Goal: Task Accomplishment & Management: Complete application form

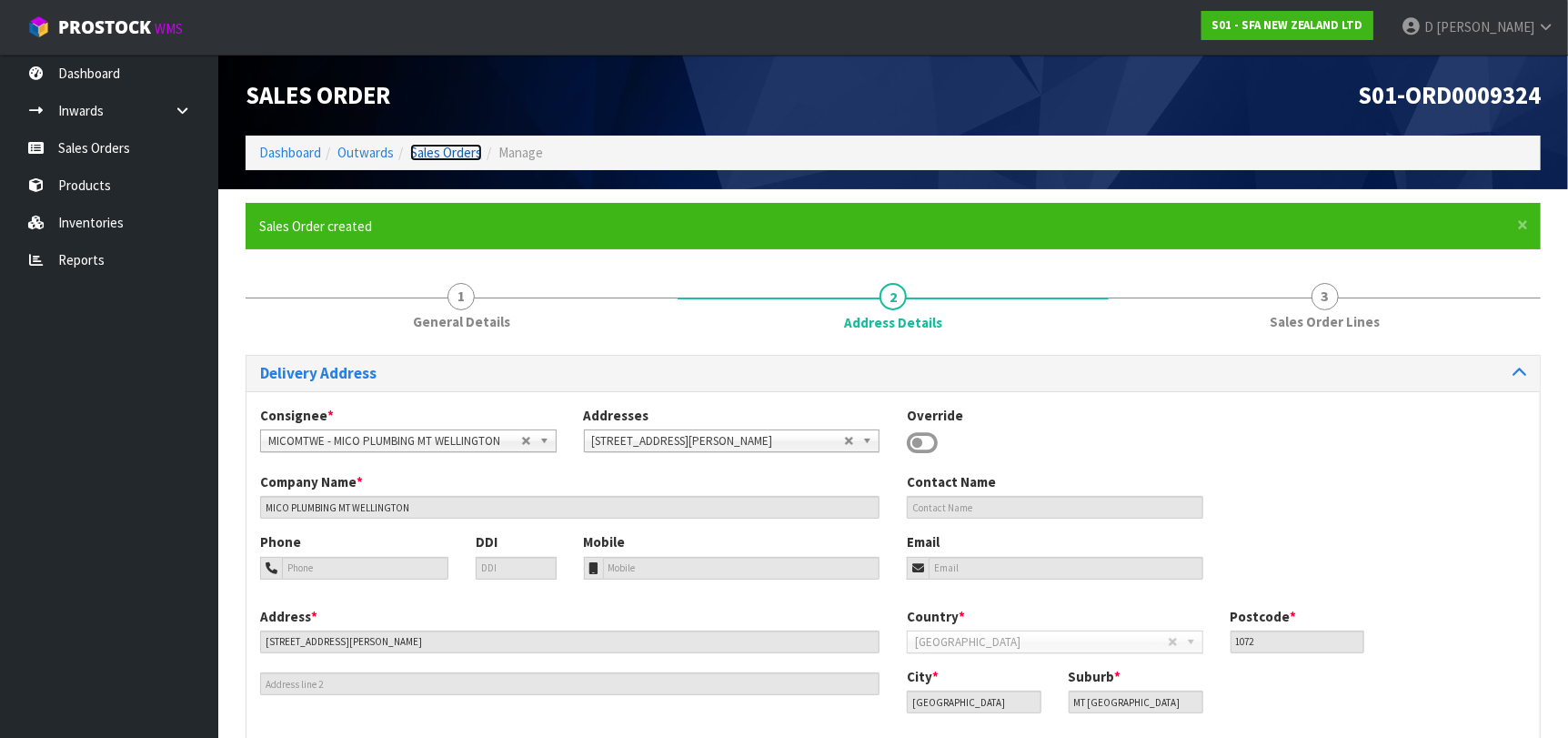
click at [447, 157] on link "Sales Orders" at bounding box center [446, 152] width 72 height 18
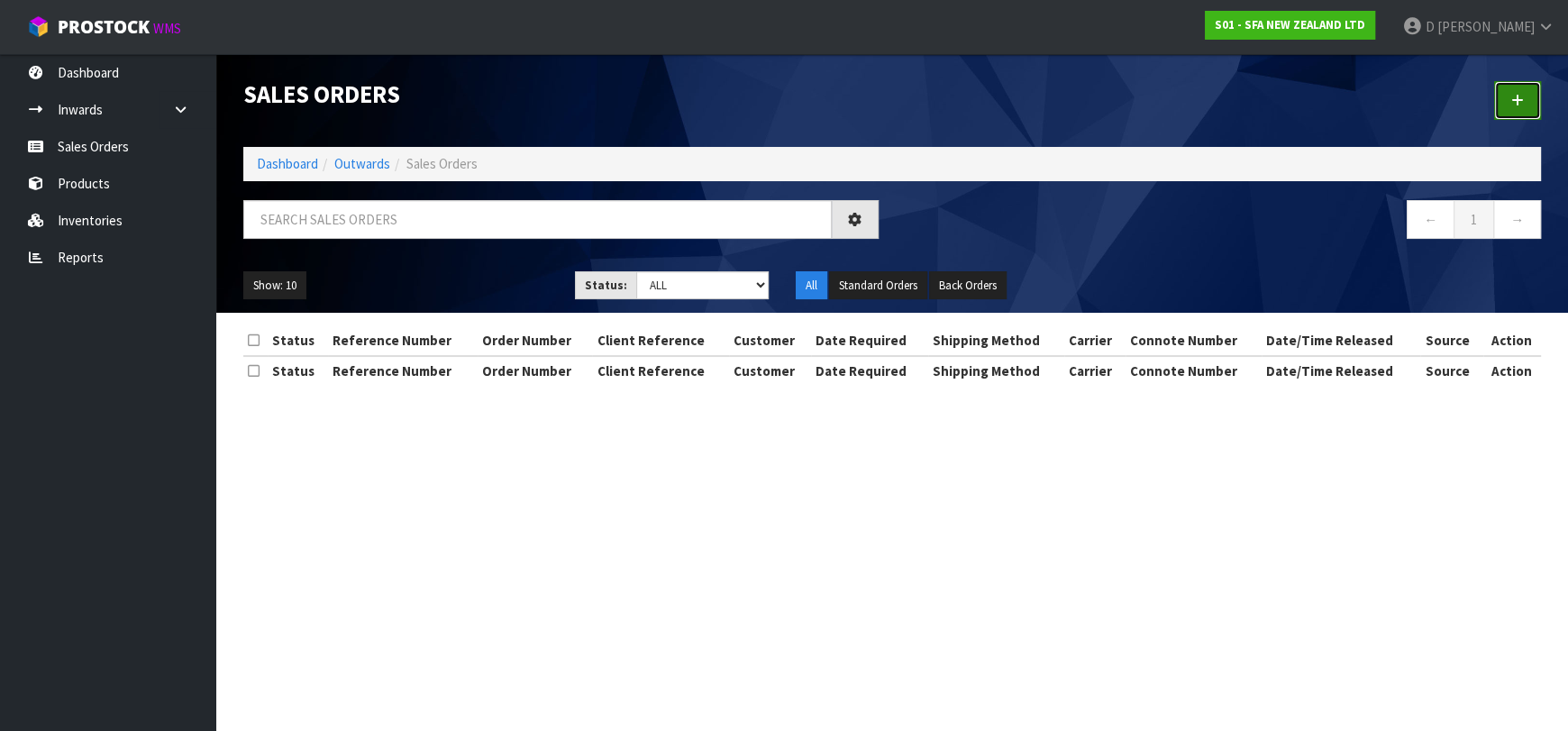
click at [1518, 104] on icon at bounding box center [1518, 100] width 13 height 14
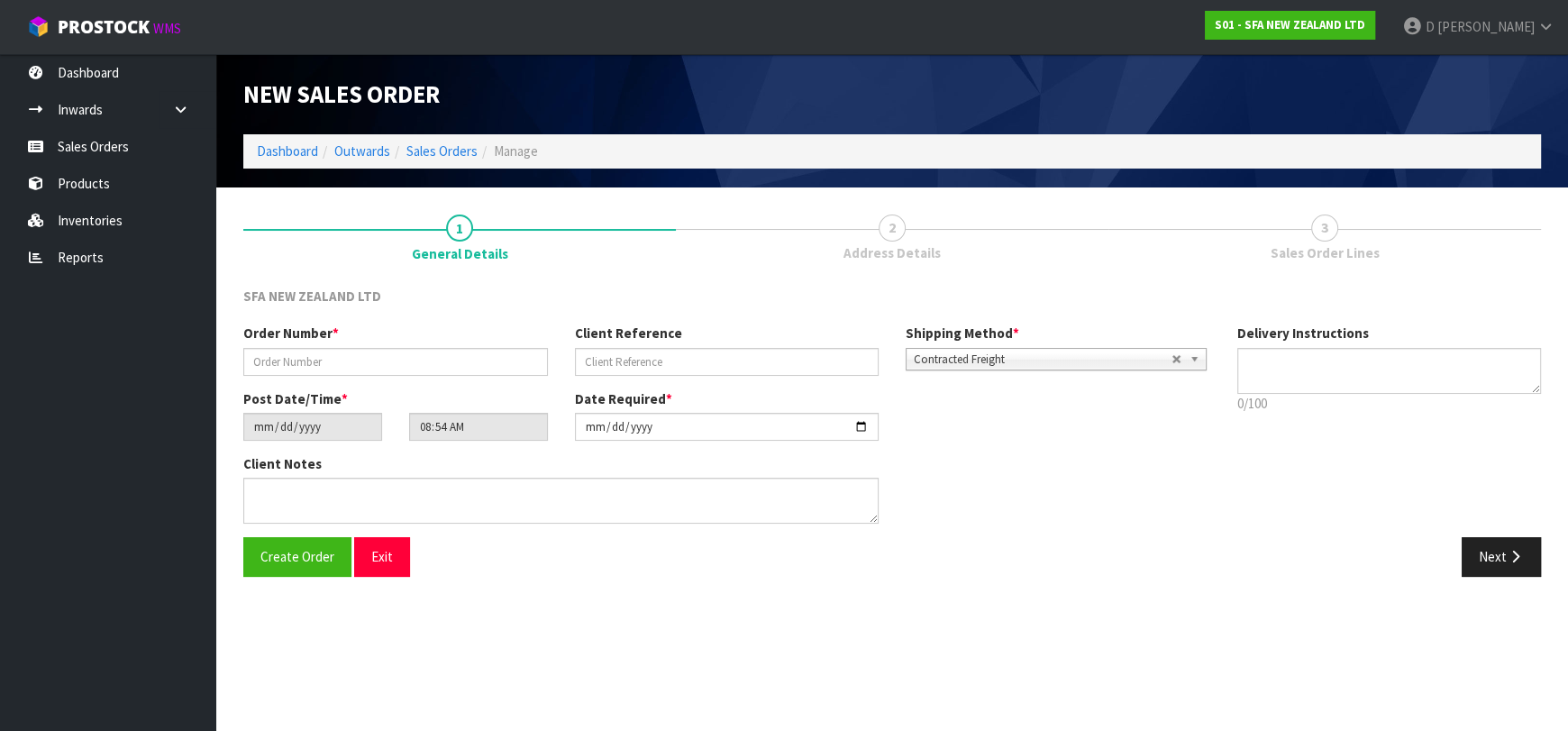
click at [426, 338] on div "Order Number *" at bounding box center [396, 349] width 332 height 51
click at [427, 358] on input "text" at bounding box center [395, 361] width 305 height 28
type input "24511"
paste input "40205"
type input "40205"
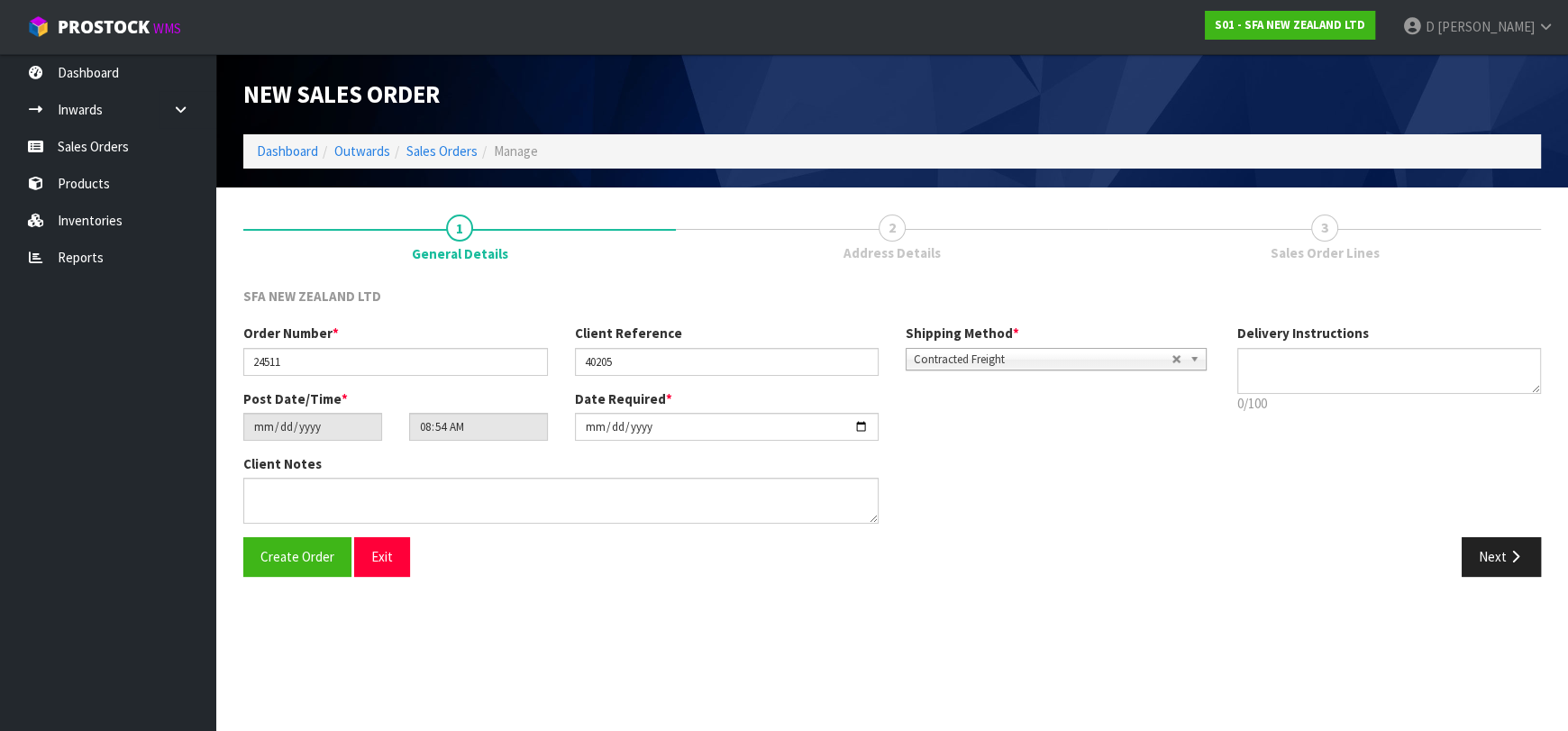
click at [1504, 580] on div "Create Order Exit Next" at bounding box center [893, 562] width 1325 height 52
click at [1481, 539] on button "Next" at bounding box center [1501, 556] width 79 height 39
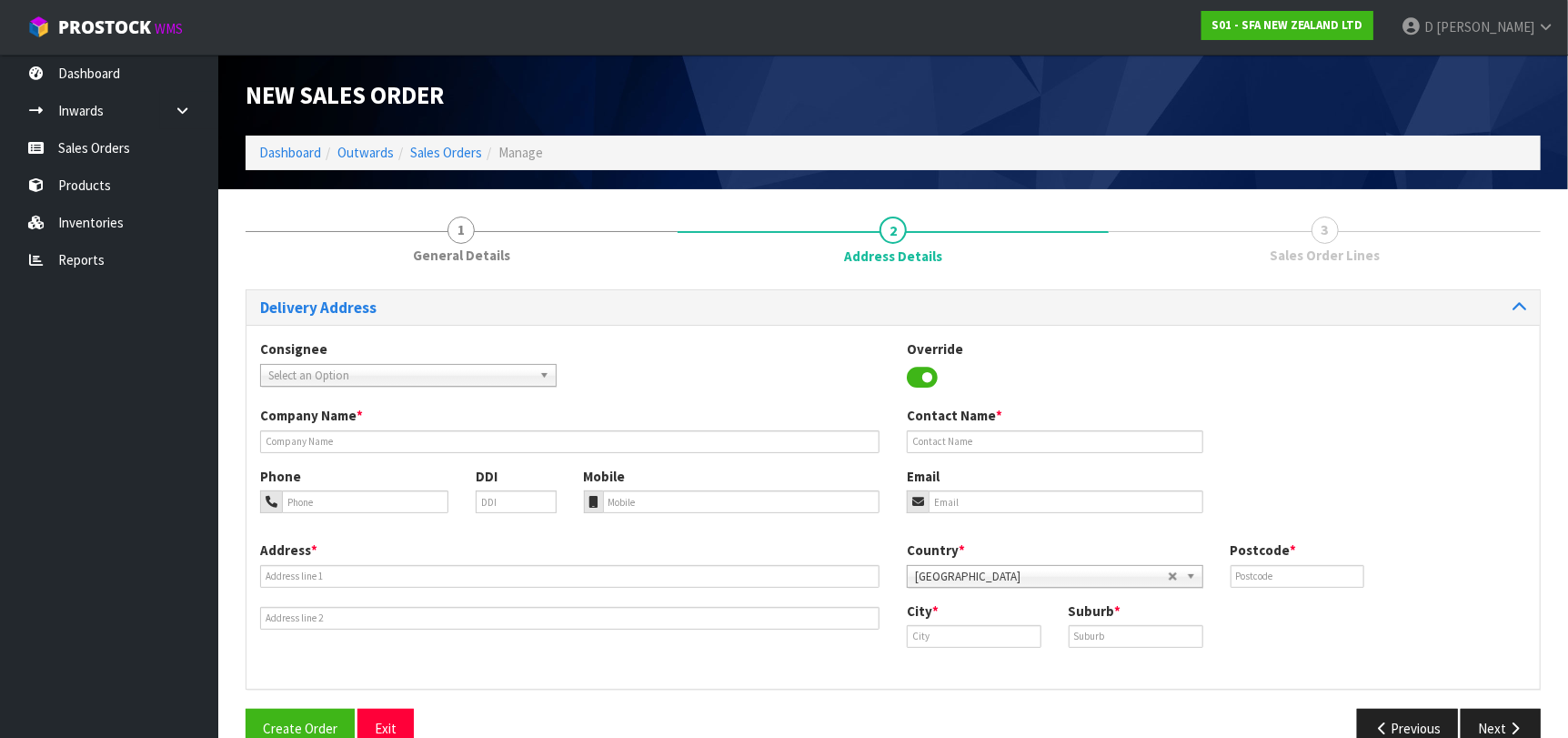
click at [445, 379] on span "Select an Option" at bounding box center [400, 376] width 264 height 22
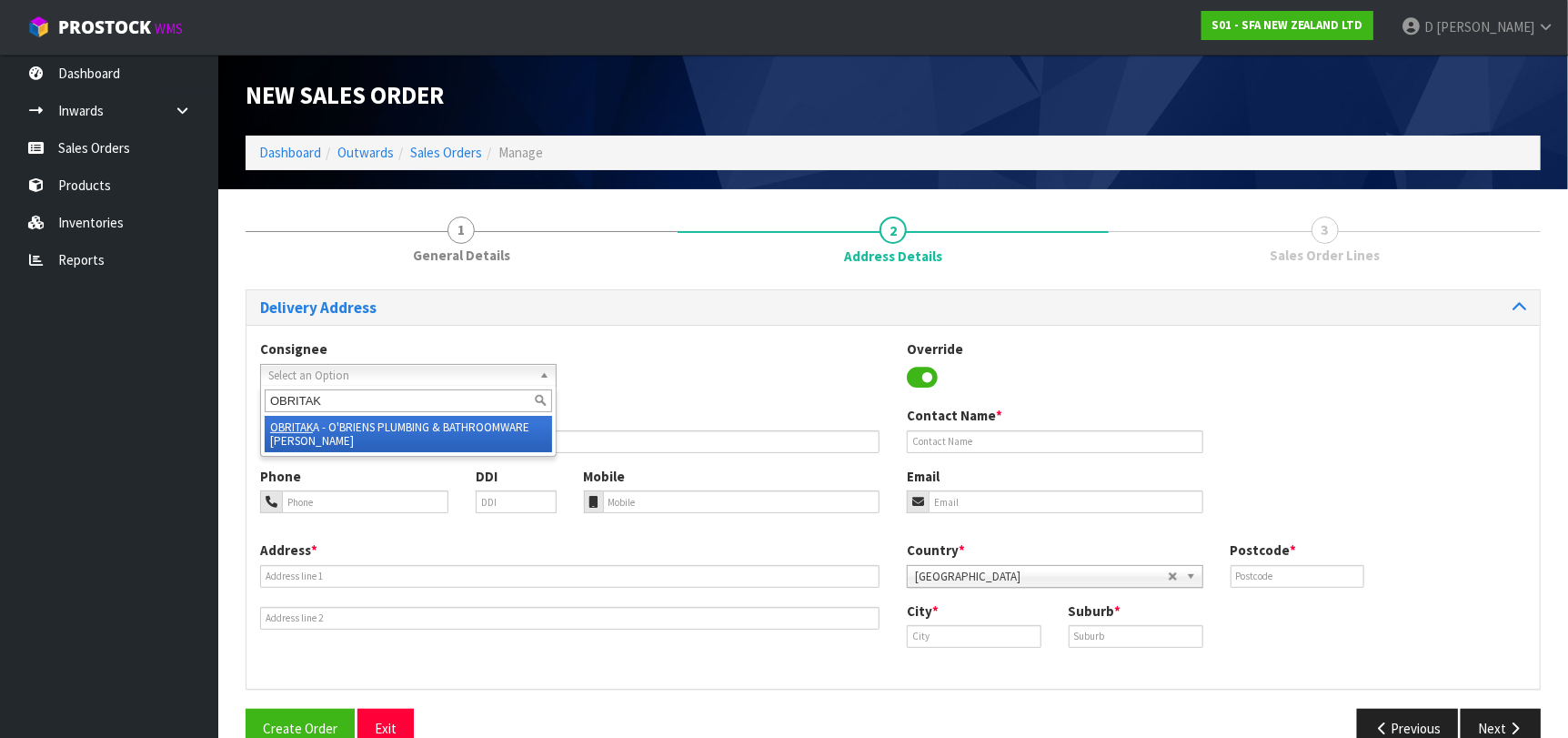
type input "OBRITAKA"
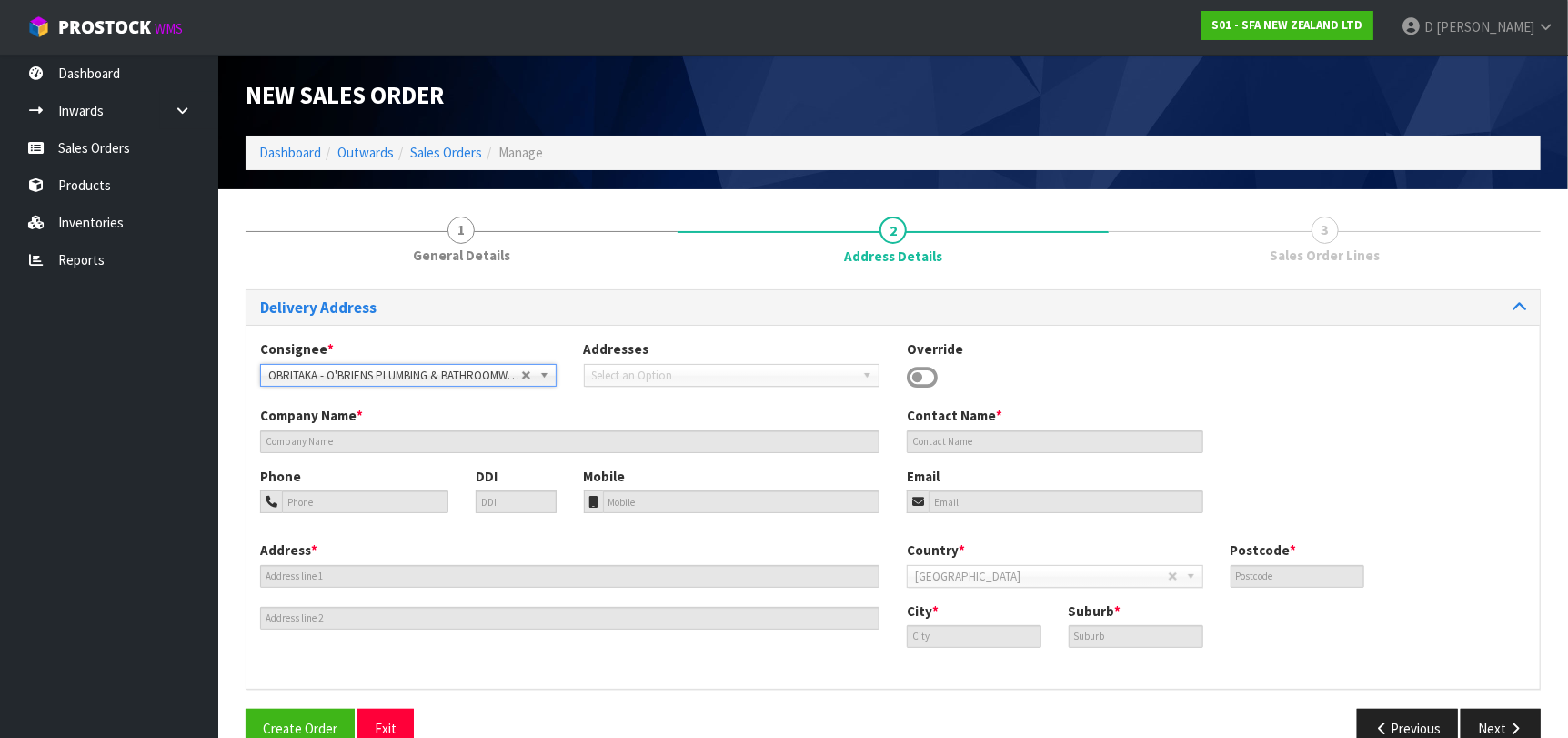
type input "O'BRIENS PLUMBING & BATHROOMWARE"
type input "UNIT C [STREET_ADDRESS]"
type input "2112"
type input "[GEOGRAPHIC_DATA]"
type input "[PERSON_NAME]"
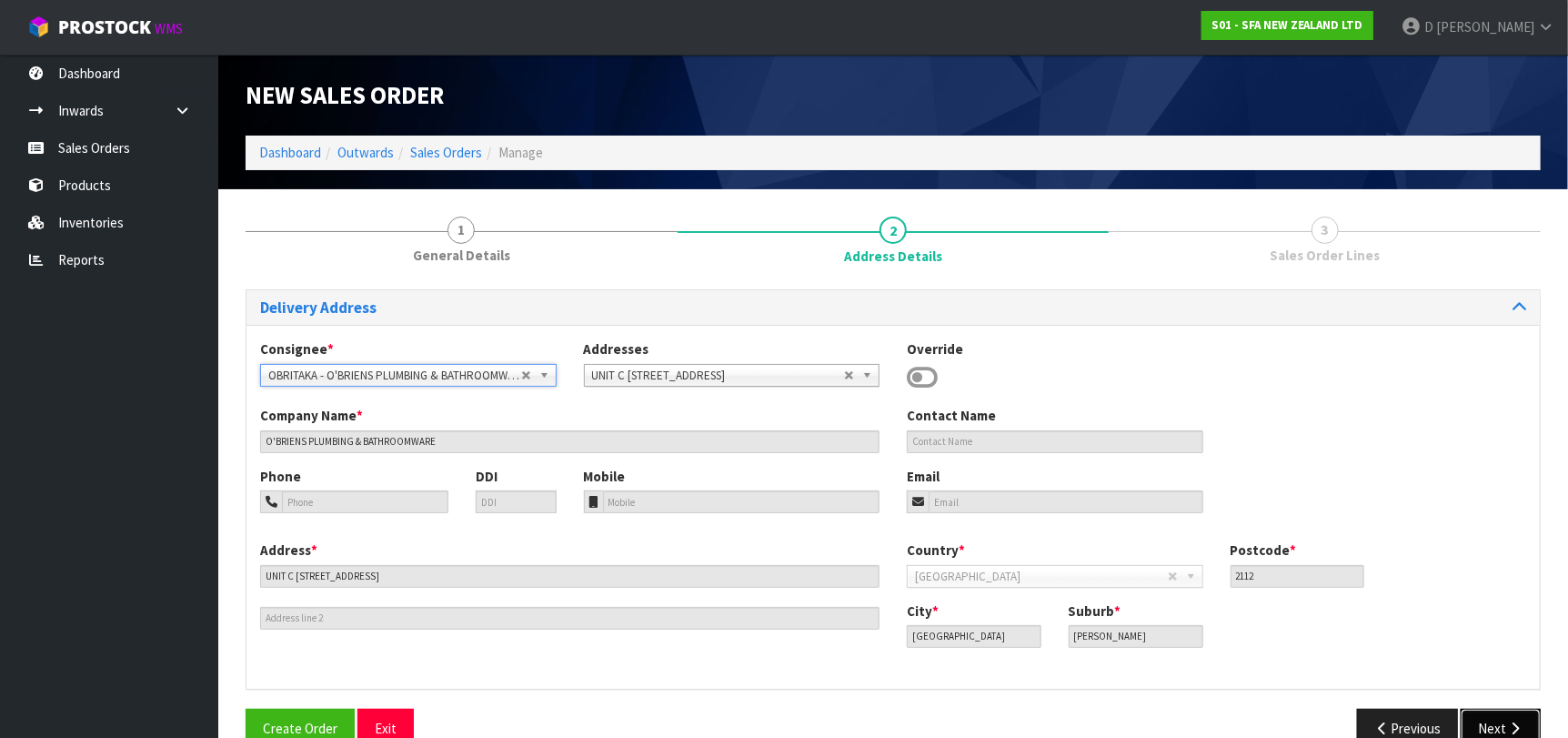
click at [1537, 723] on button "Next" at bounding box center [1500, 728] width 80 height 39
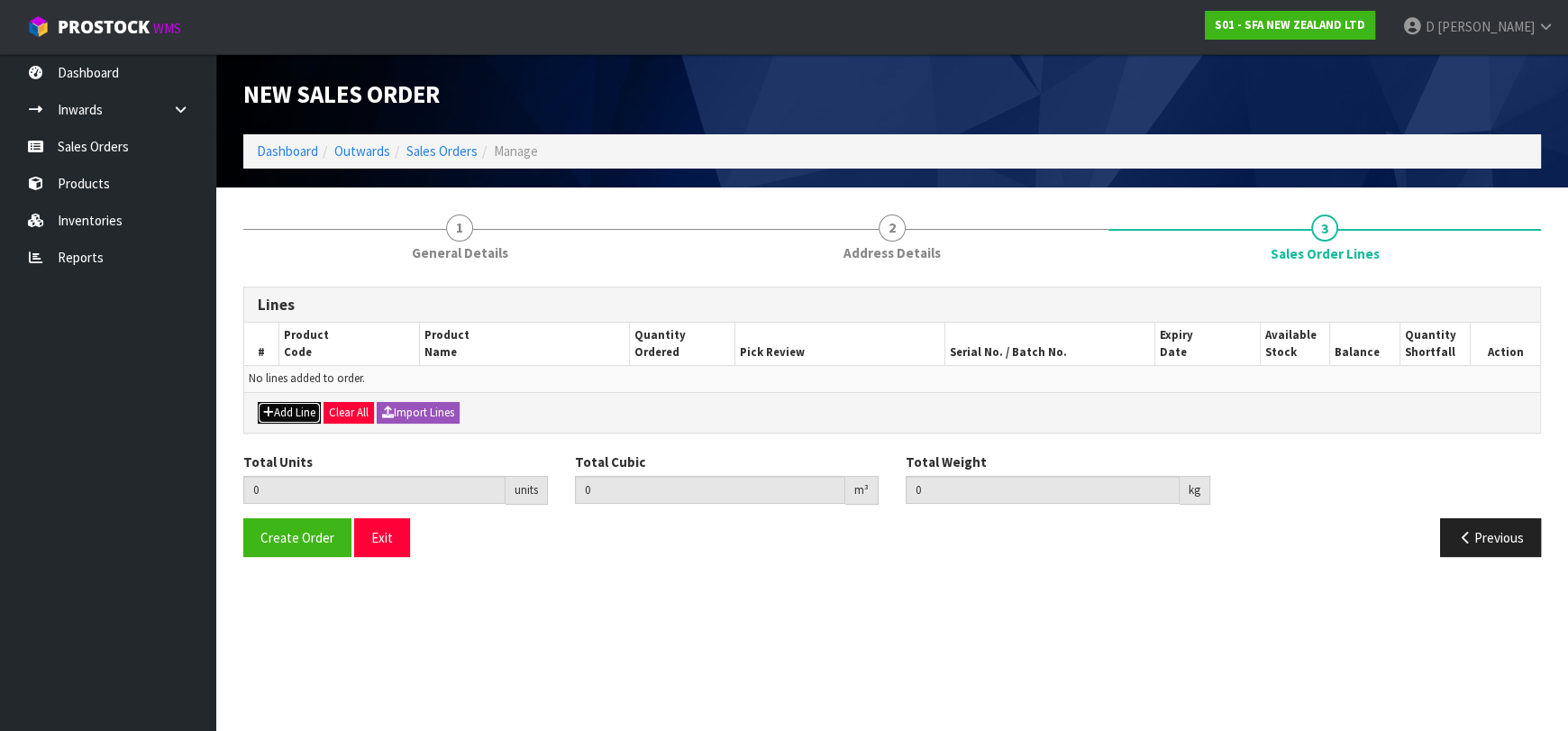
click at [303, 410] on button "Add Line" at bounding box center [289, 413] width 63 height 22
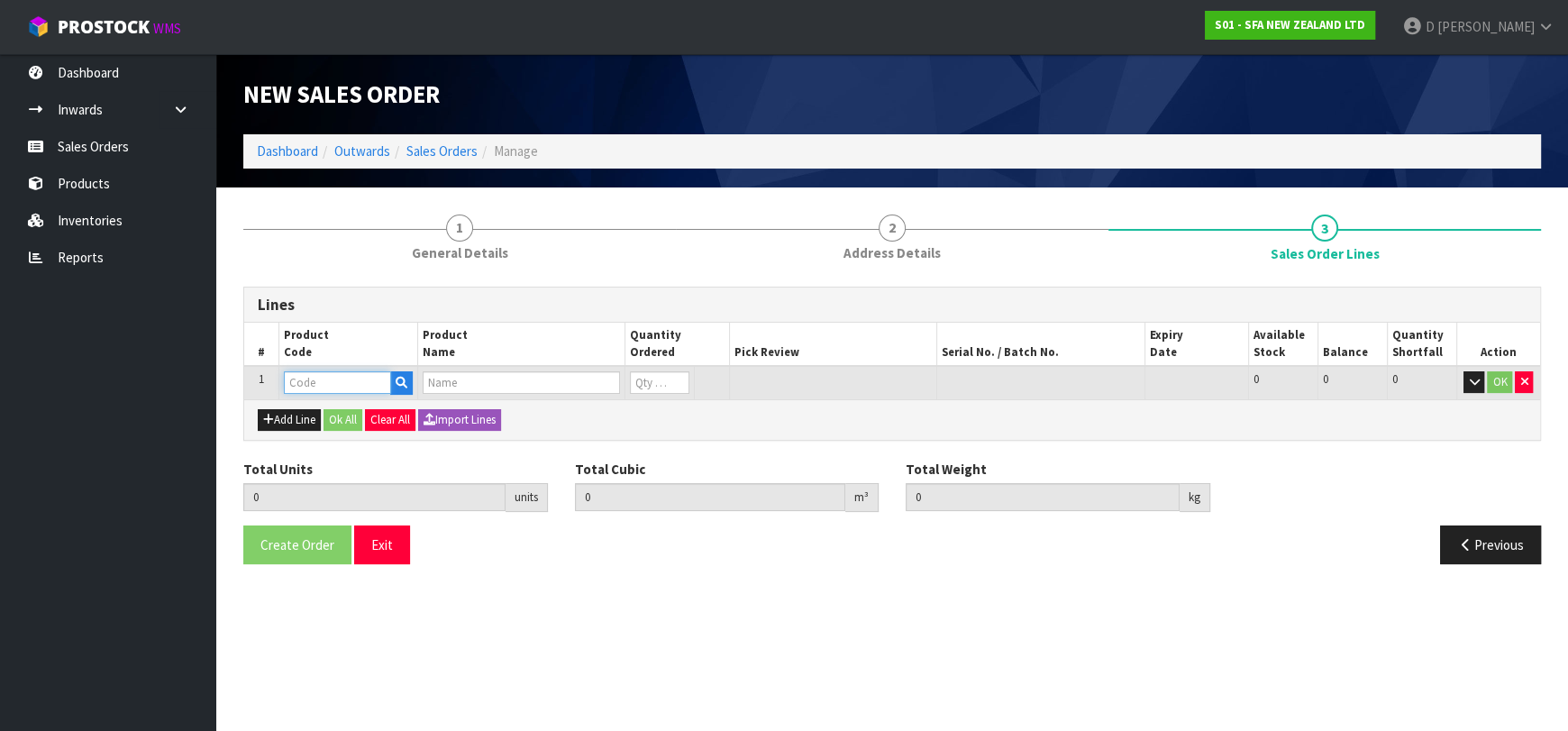
click at [313, 391] on input "text" at bounding box center [337, 382] width 107 height 23
click at [311, 383] on input "text" at bounding box center [337, 382] width 107 height 23
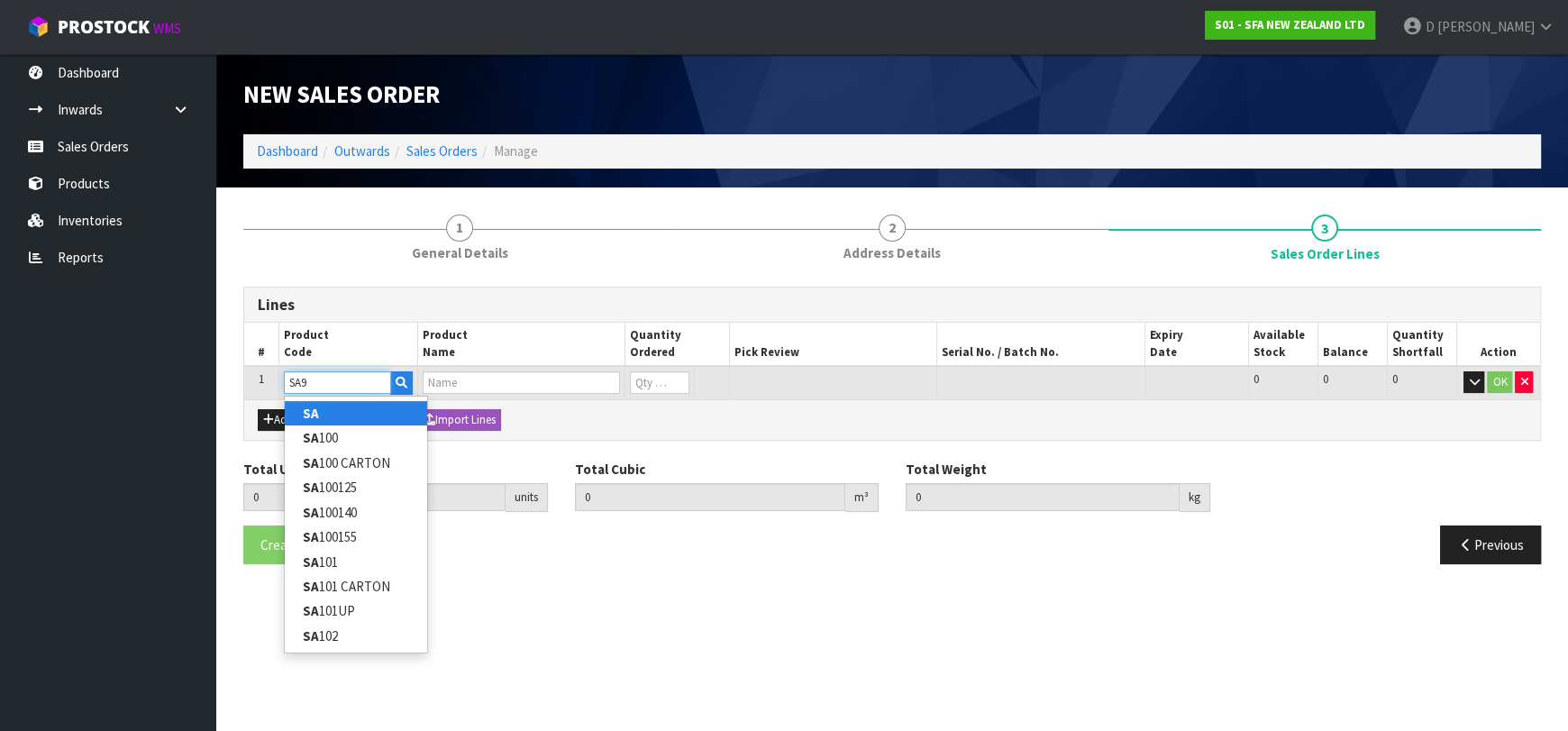
type input "SA96"
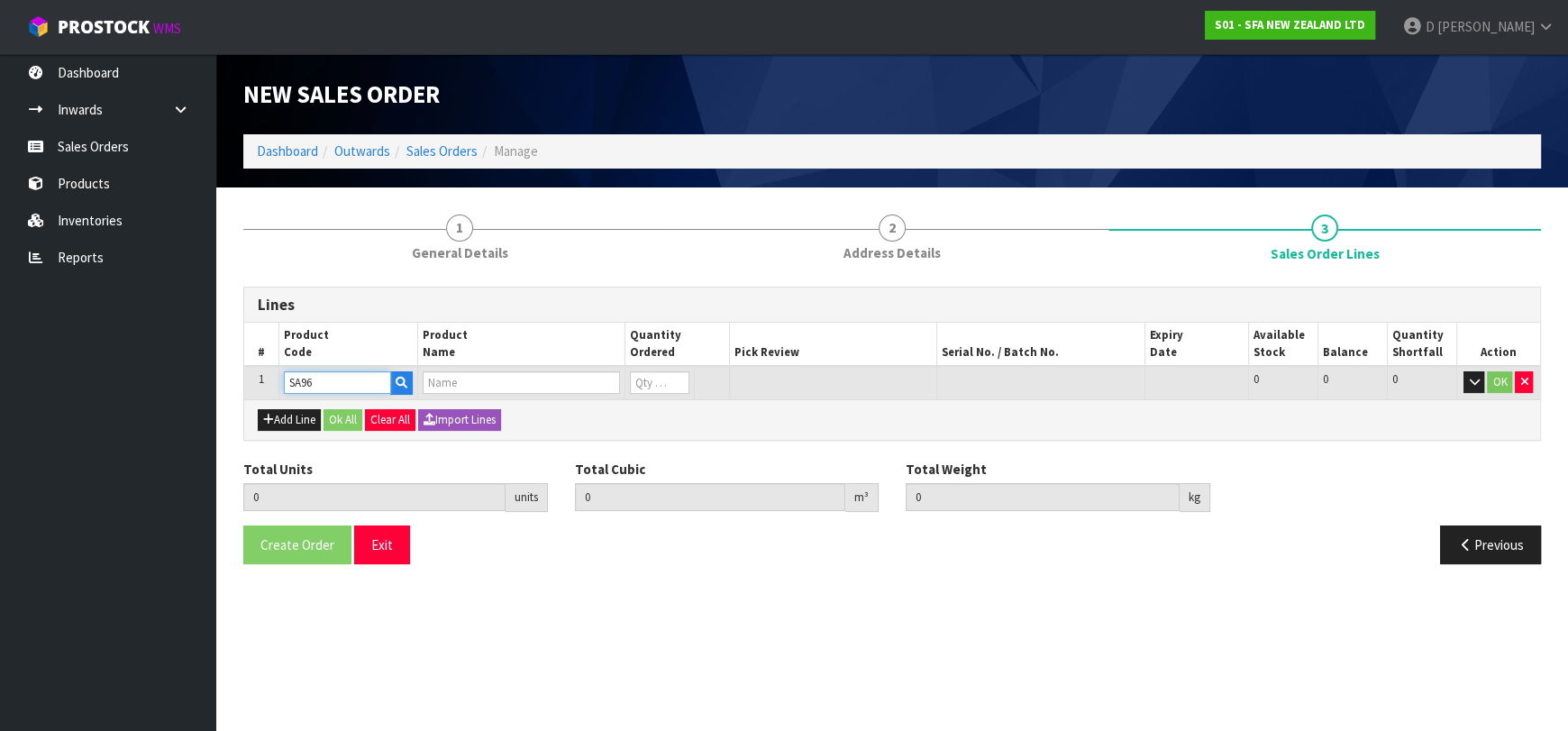
type input "0.000000"
type input "0.000"
type input "SANIPRO SEWAGE MACERATOR PUMP"
type input "0"
type input "SA96"
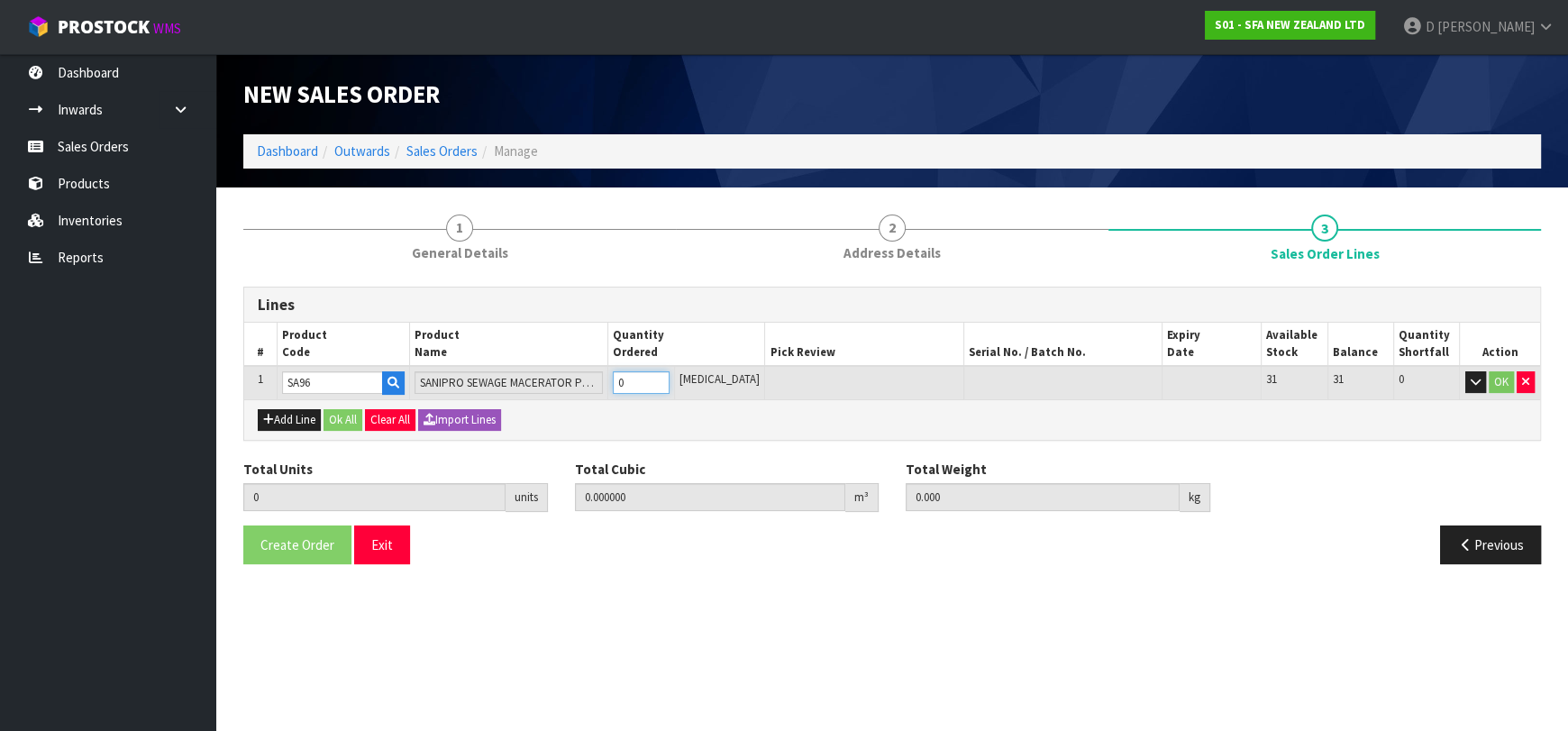
type input "1"
type input "0.033856"
type input "6.75"
type input "1"
click at [352, 415] on button "Ok All" at bounding box center [343, 420] width 39 height 22
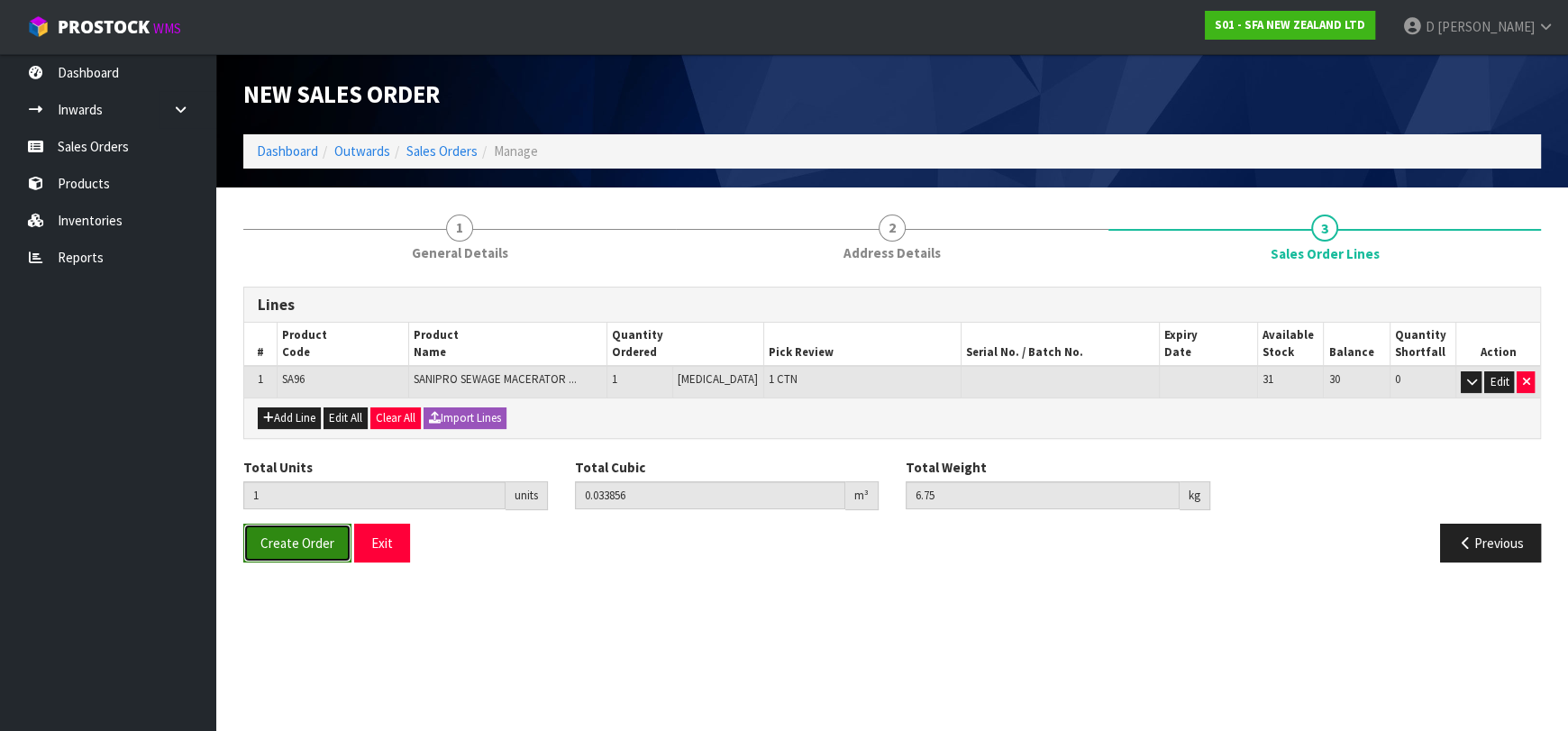
click at [317, 537] on span "Create Order" at bounding box center [297, 543] width 74 height 17
